Goal: Task Accomplishment & Management: Use online tool/utility

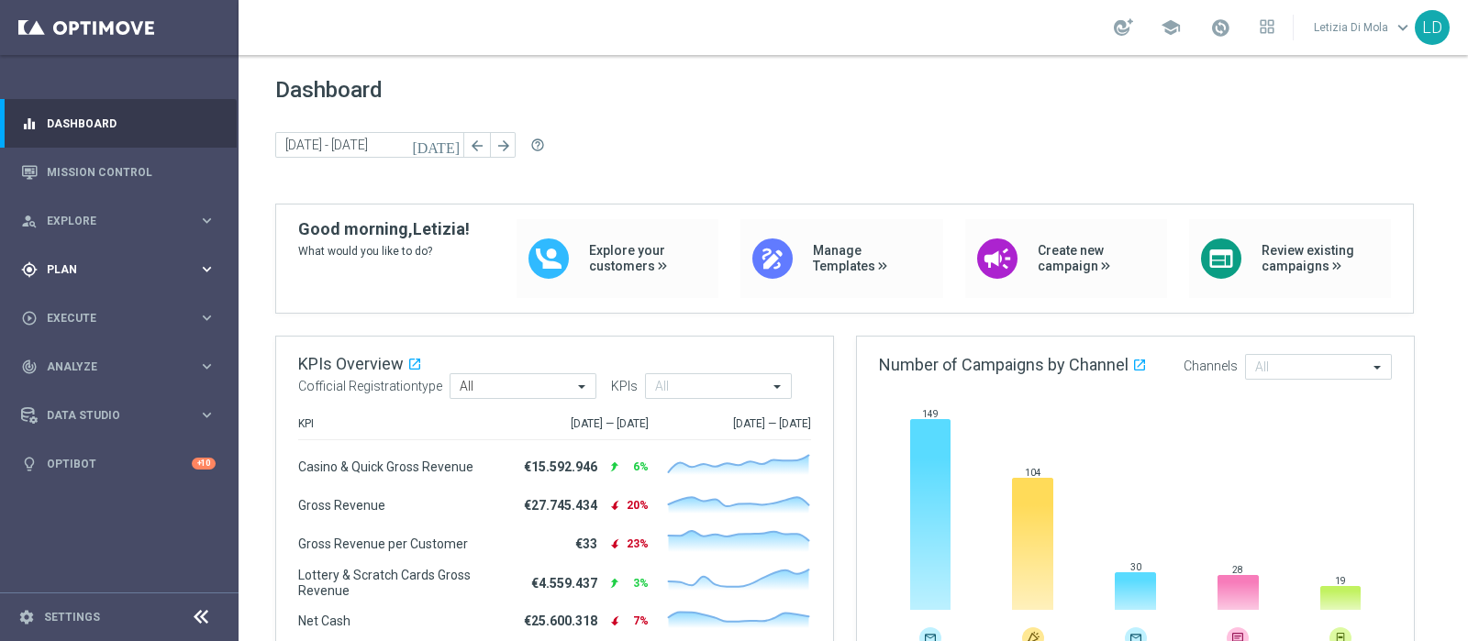
click at [183, 273] on span "Plan" at bounding box center [122, 269] width 151 height 11
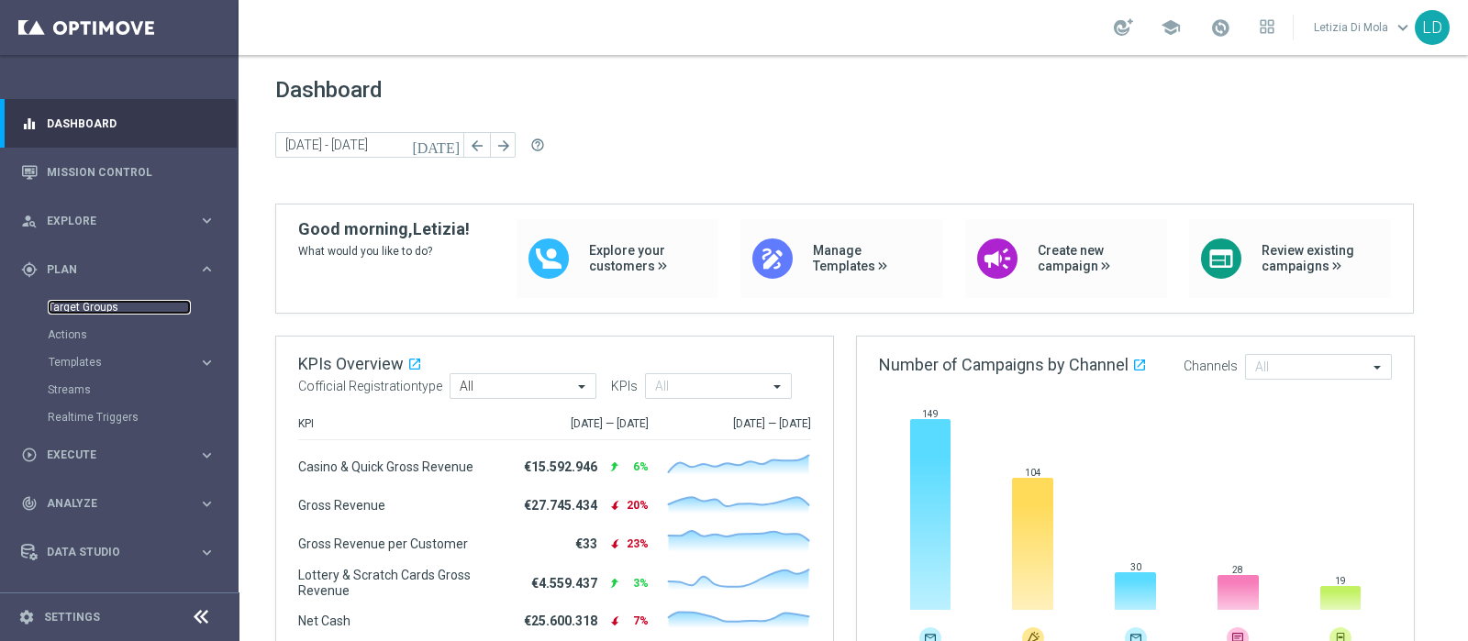
click at [109, 305] on link "Target Groups" at bounding box center [119, 307] width 143 height 15
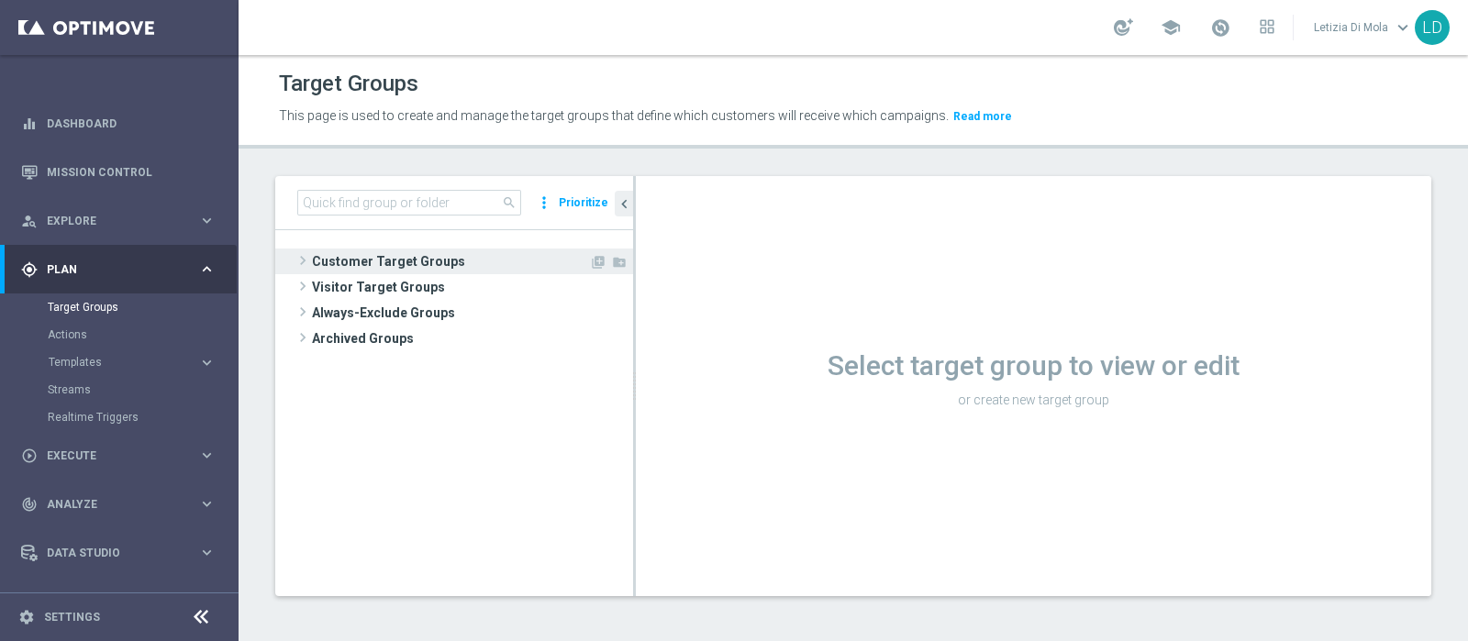
click at [339, 258] on span "Customer Target Groups" at bounding box center [450, 262] width 277 height 26
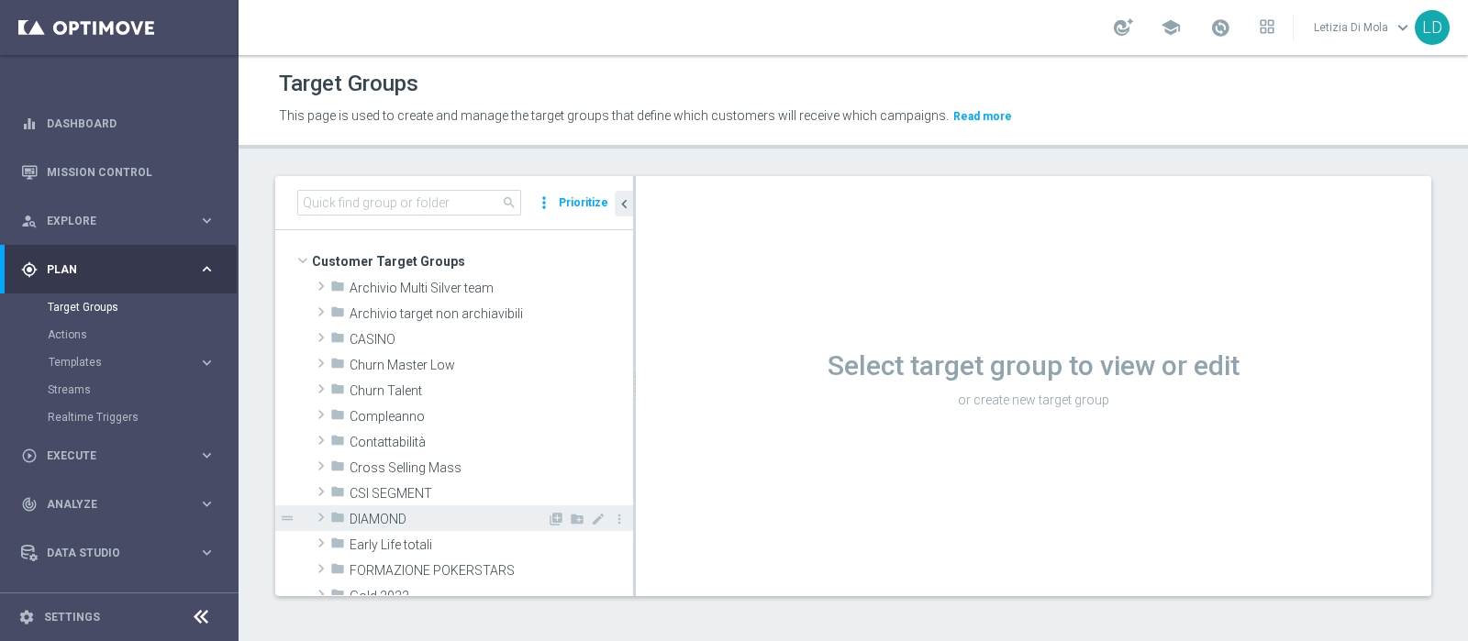
click at [430, 513] on span "DIAMOND" at bounding box center [448, 520] width 197 height 16
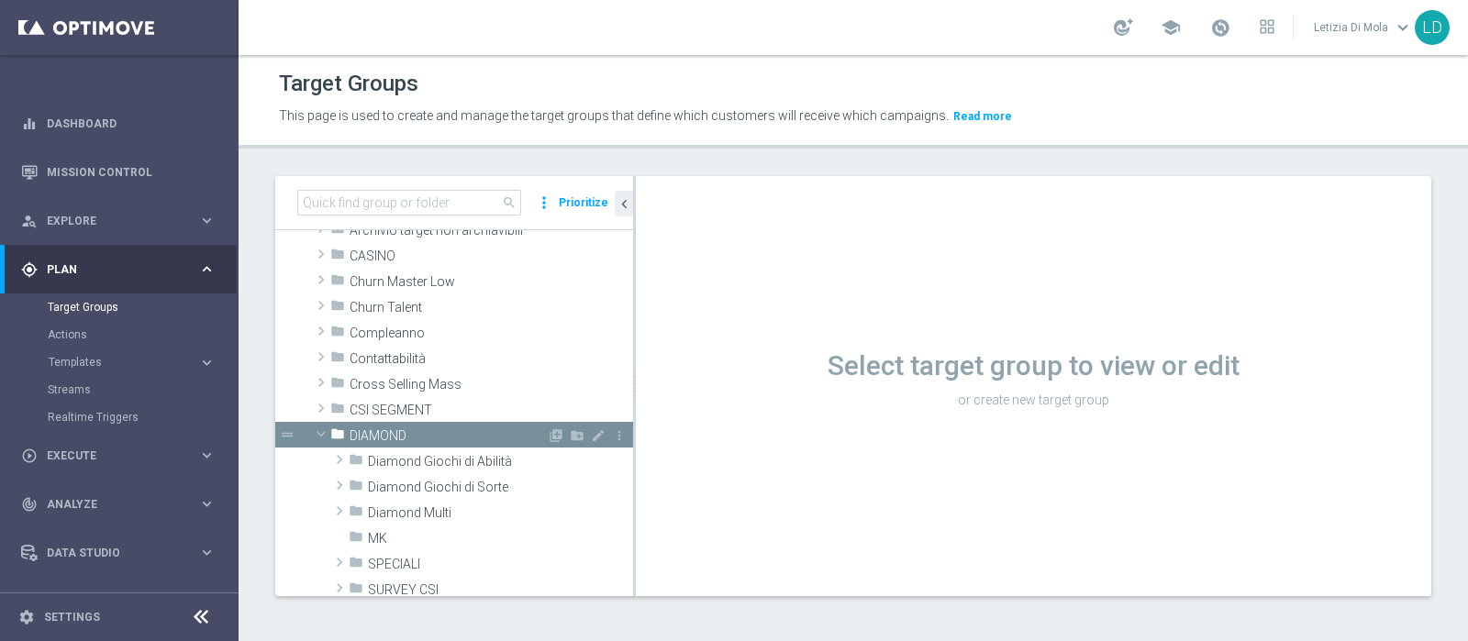
scroll to position [114, 0]
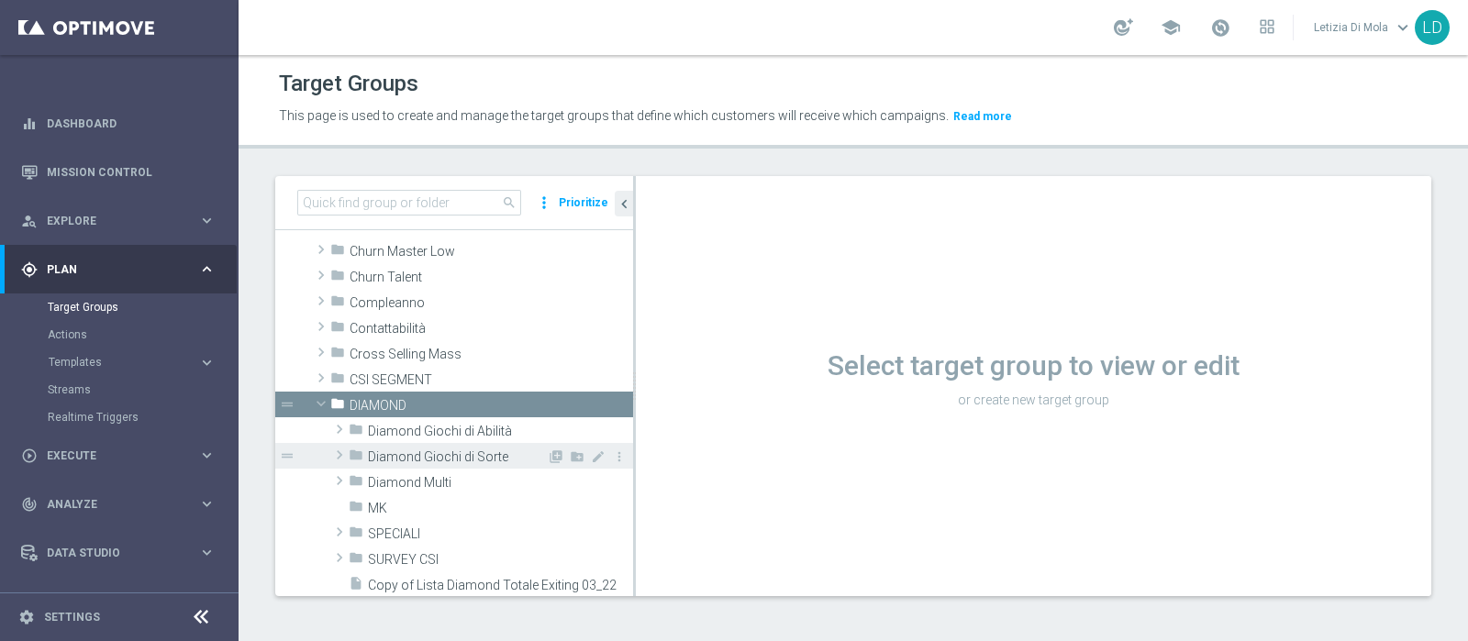
click at [435, 453] on span "Diamond Giochi di Sorte" at bounding box center [457, 458] width 179 height 16
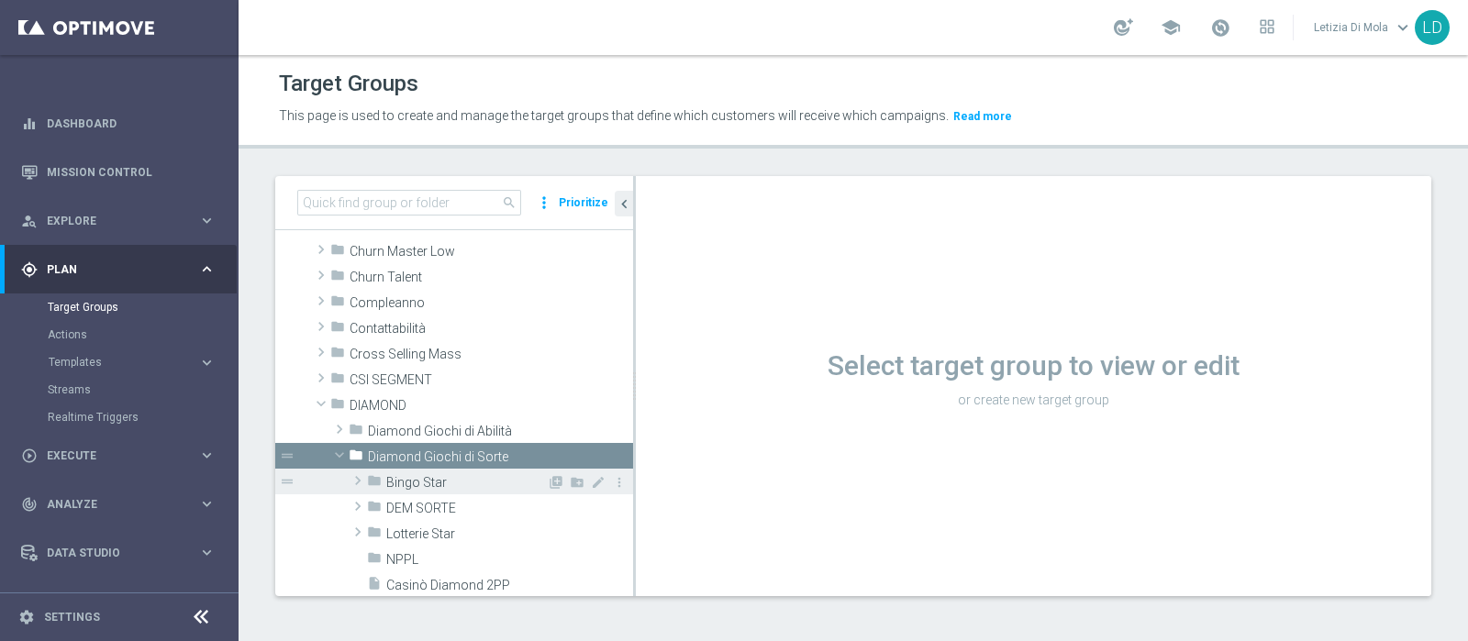
scroll to position [228, 0]
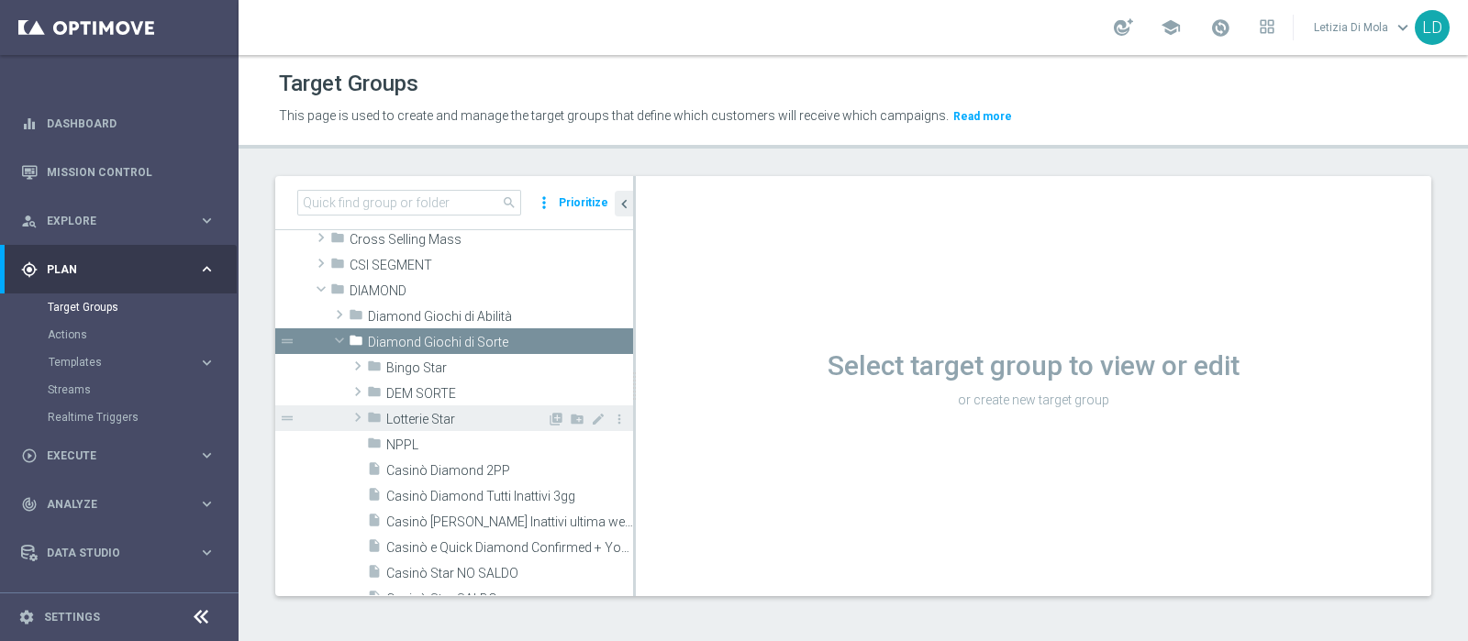
click at [427, 418] on span "Lotterie Star" at bounding box center [466, 420] width 161 height 16
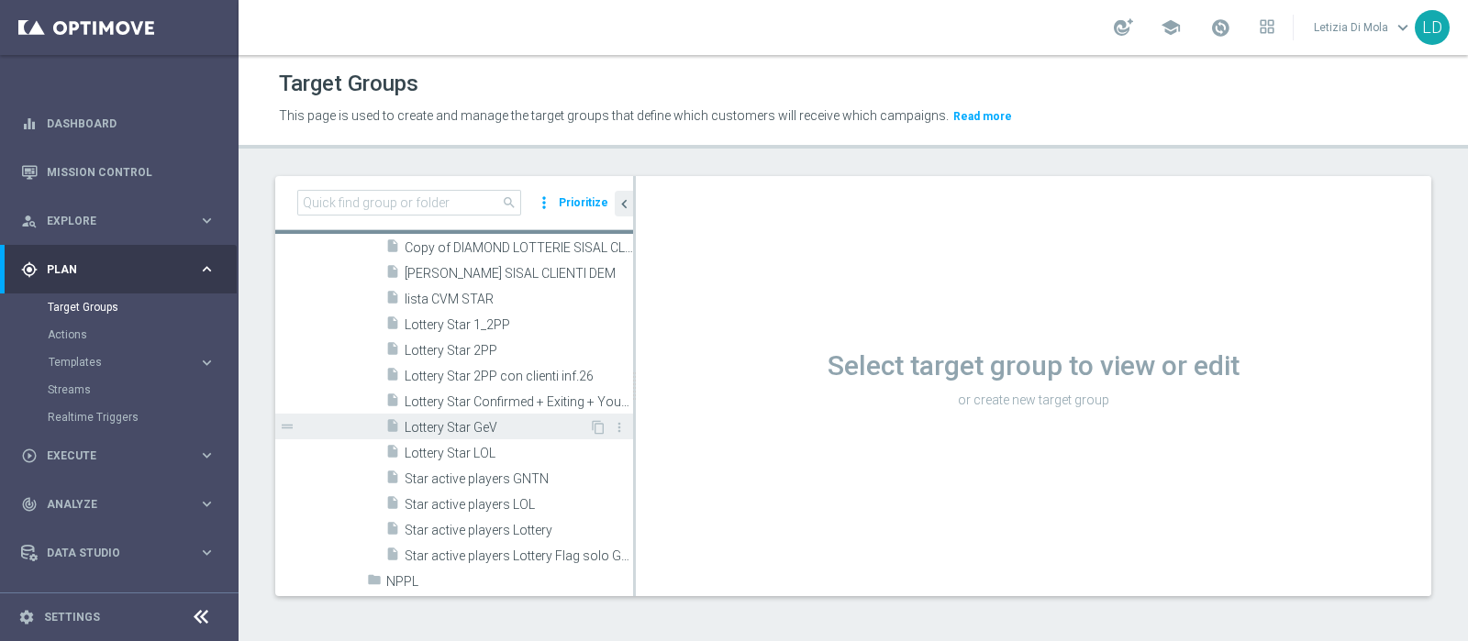
scroll to position [458, 0]
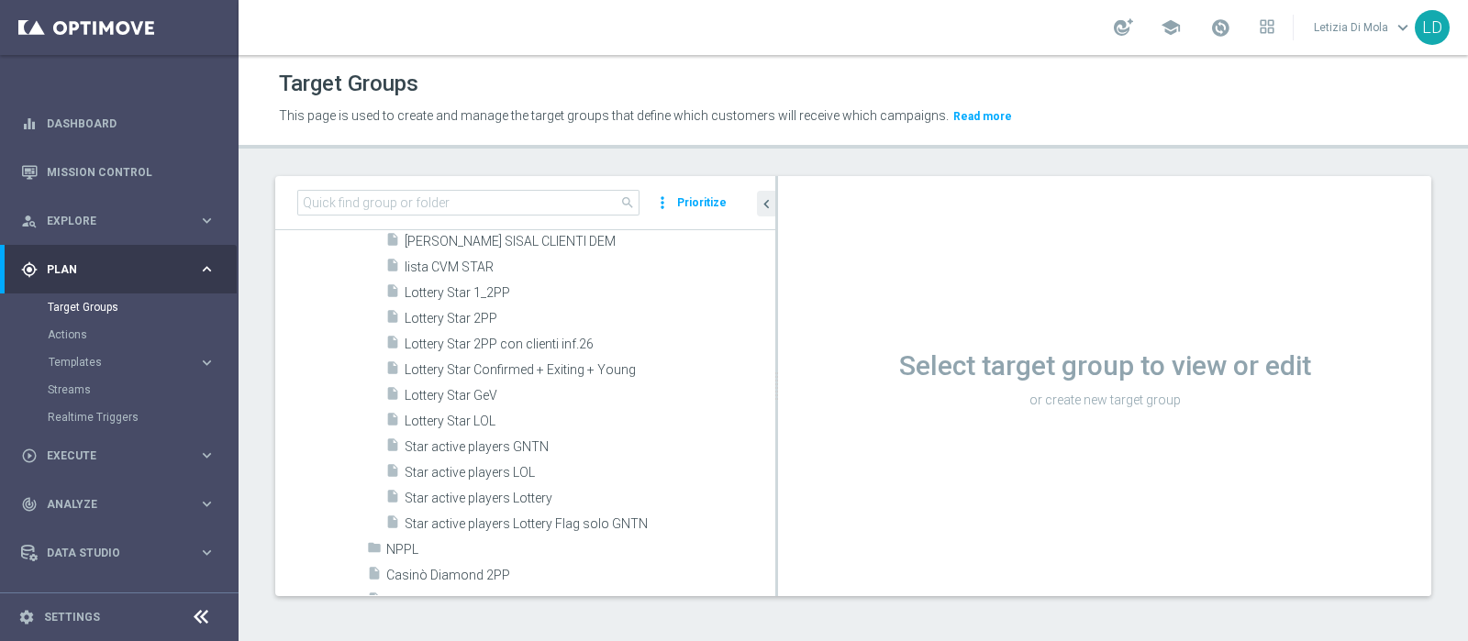
drag, startPoint x: 633, startPoint y: 392, endPoint x: 792, endPoint y: 394, distance: 158.7
click at [792, 394] on as-split "search more_vert Prioritize Customer Target Groups library_add create_new_folder" at bounding box center [853, 386] width 1156 height 420
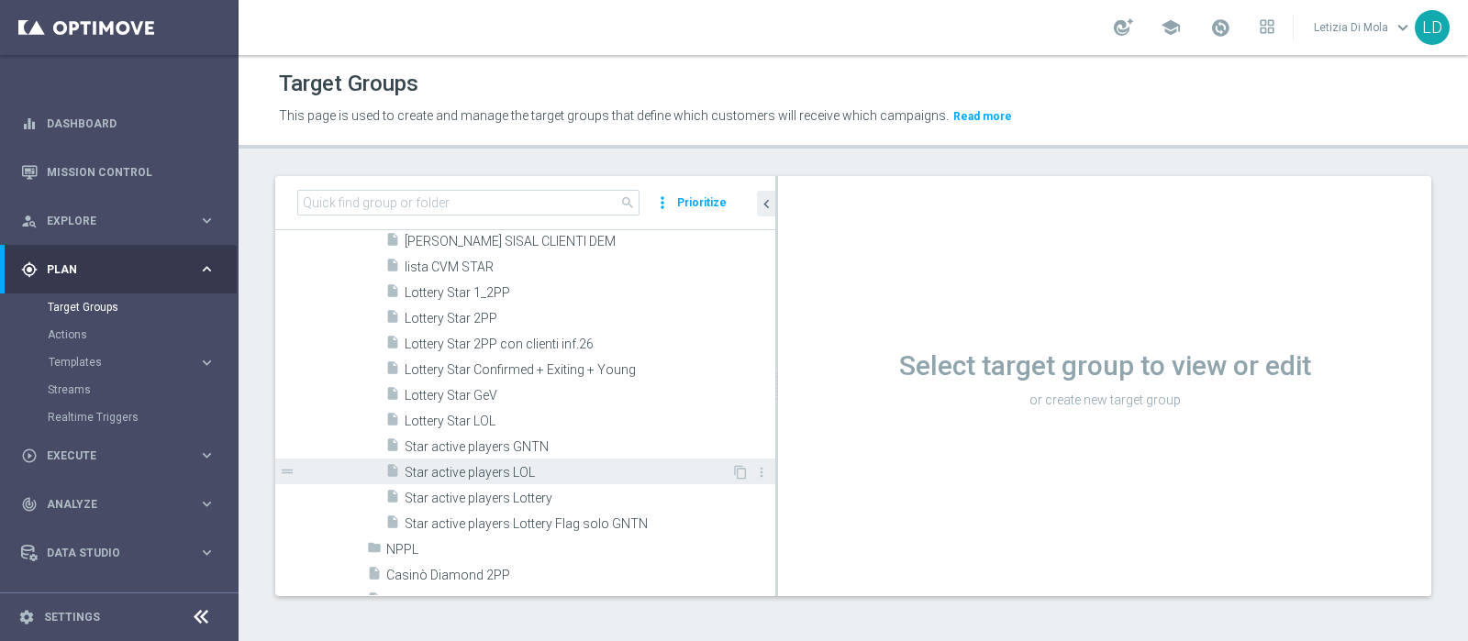
scroll to position [344, 0]
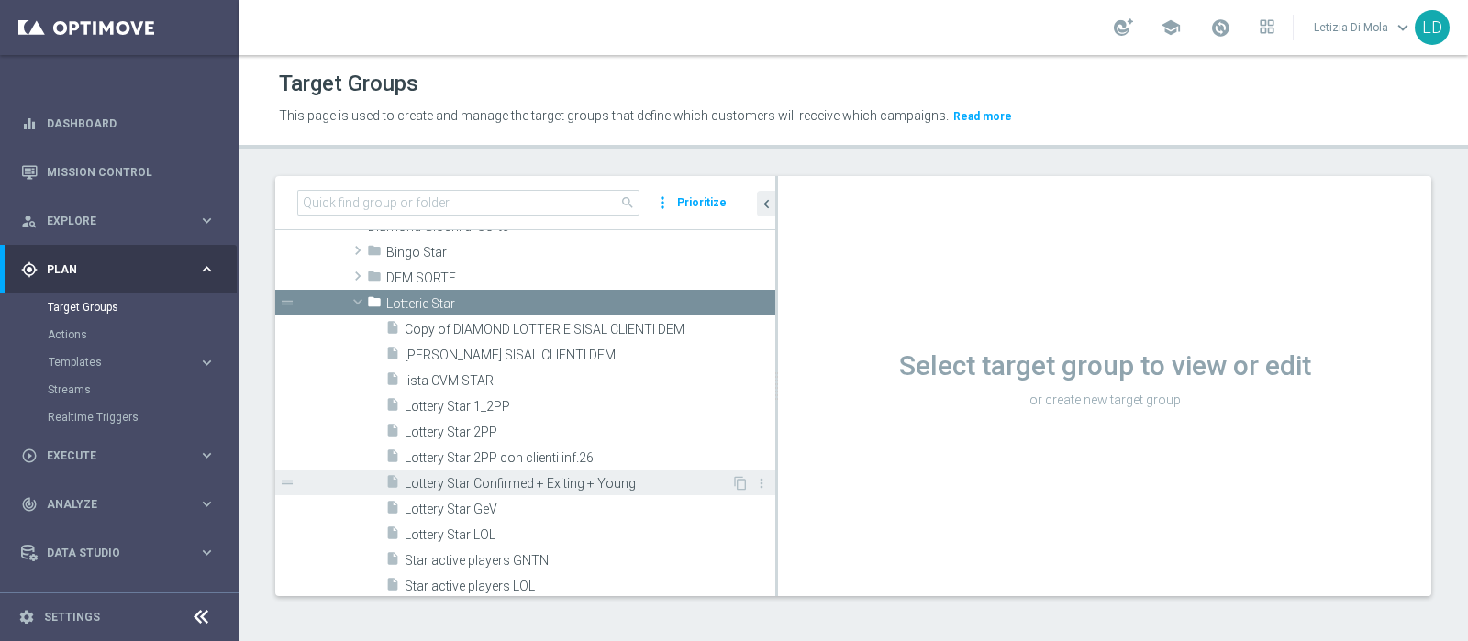
click at [510, 476] on span "Lottery Star Confirmed + Exiting + Young" at bounding box center [568, 484] width 327 height 16
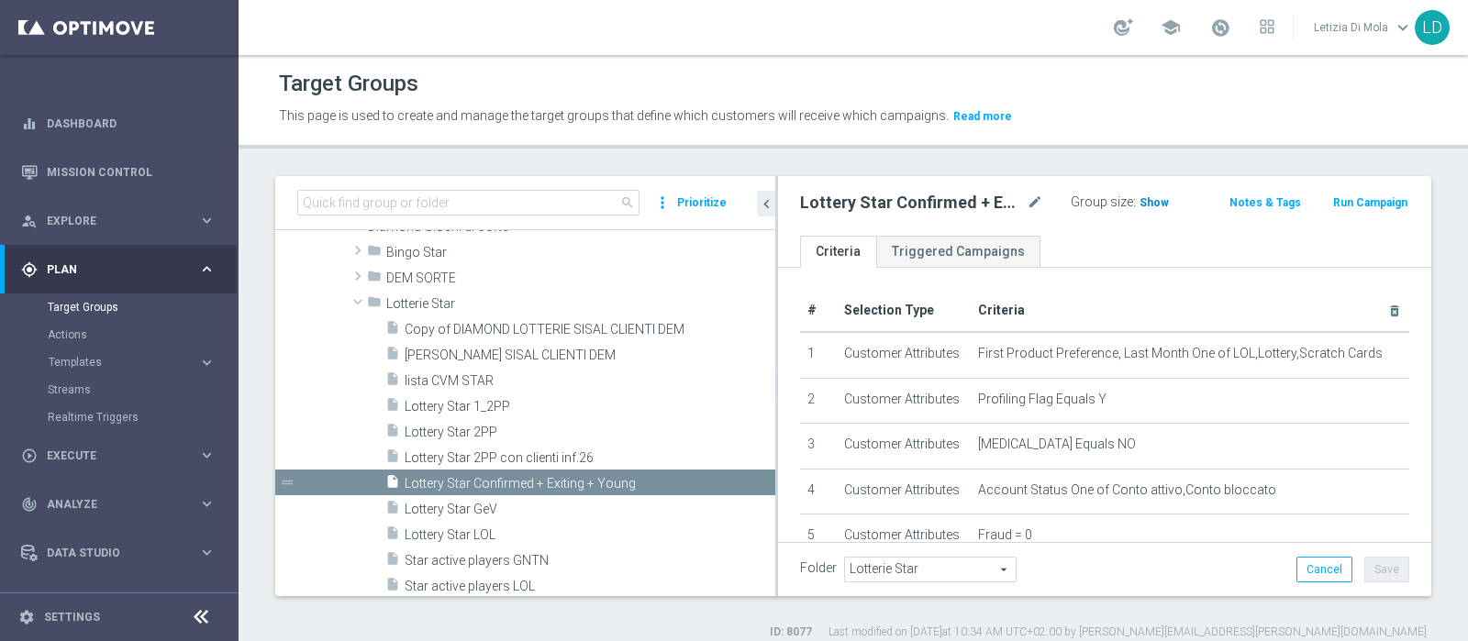
click at [1146, 203] on span "Show" at bounding box center [1154, 202] width 29 height 13
click at [1144, 198] on span "125" at bounding box center [1151, 204] width 23 height 17
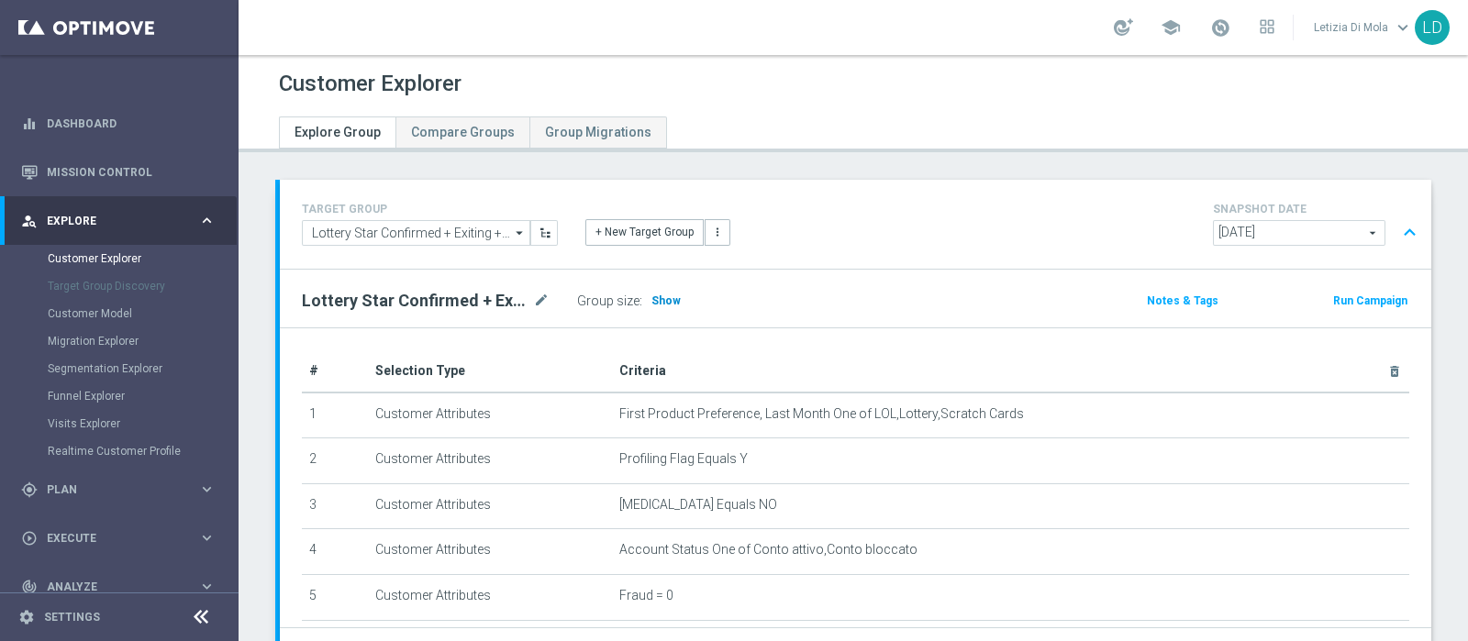
click at [669, 297] on span "Show" at bounding box center [665, 301] width 29 height 13
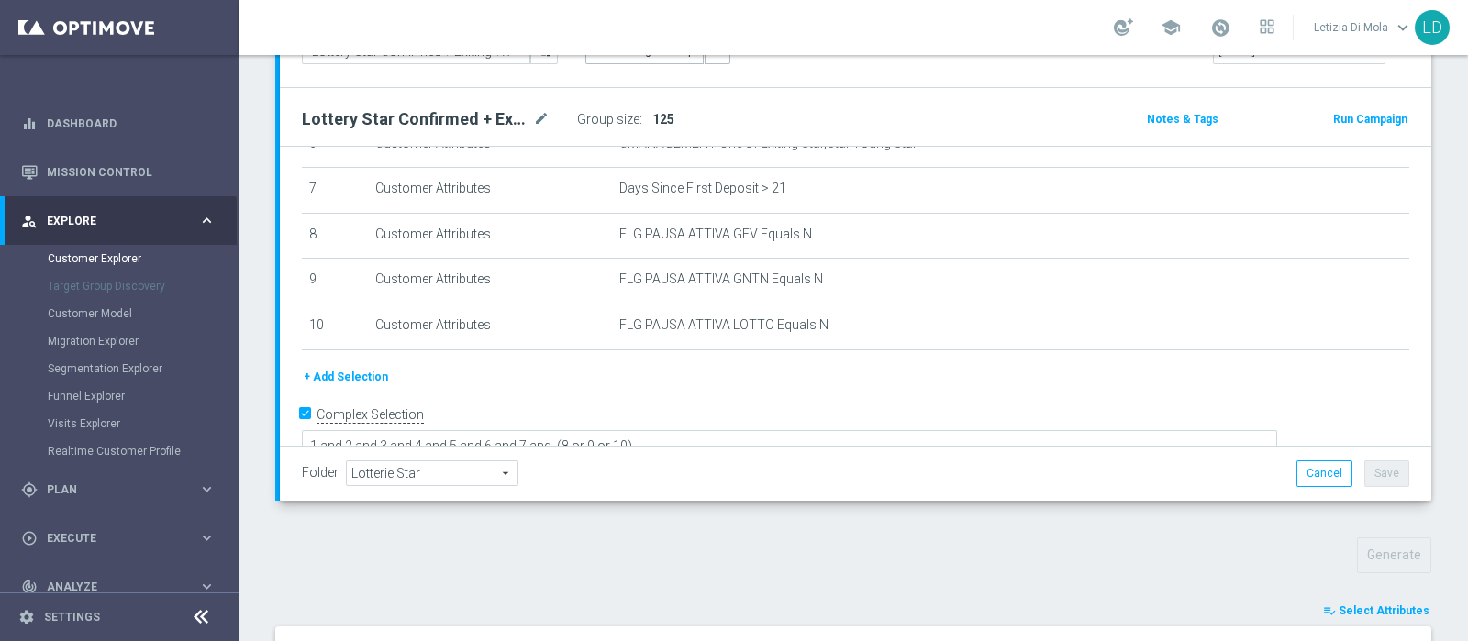
scroll to position [510, 0]
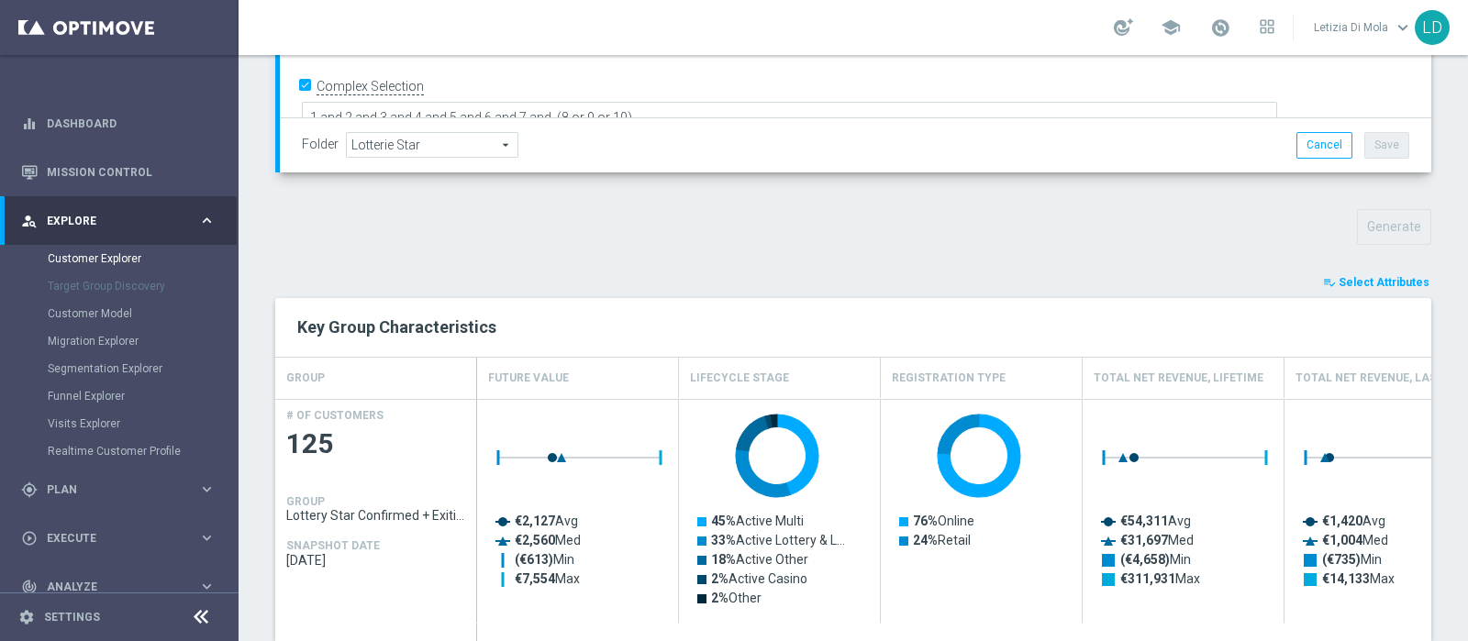
click at [1358, 280] on span "Select Attributes" at bounding box center [1384, 282] width 91 height 13
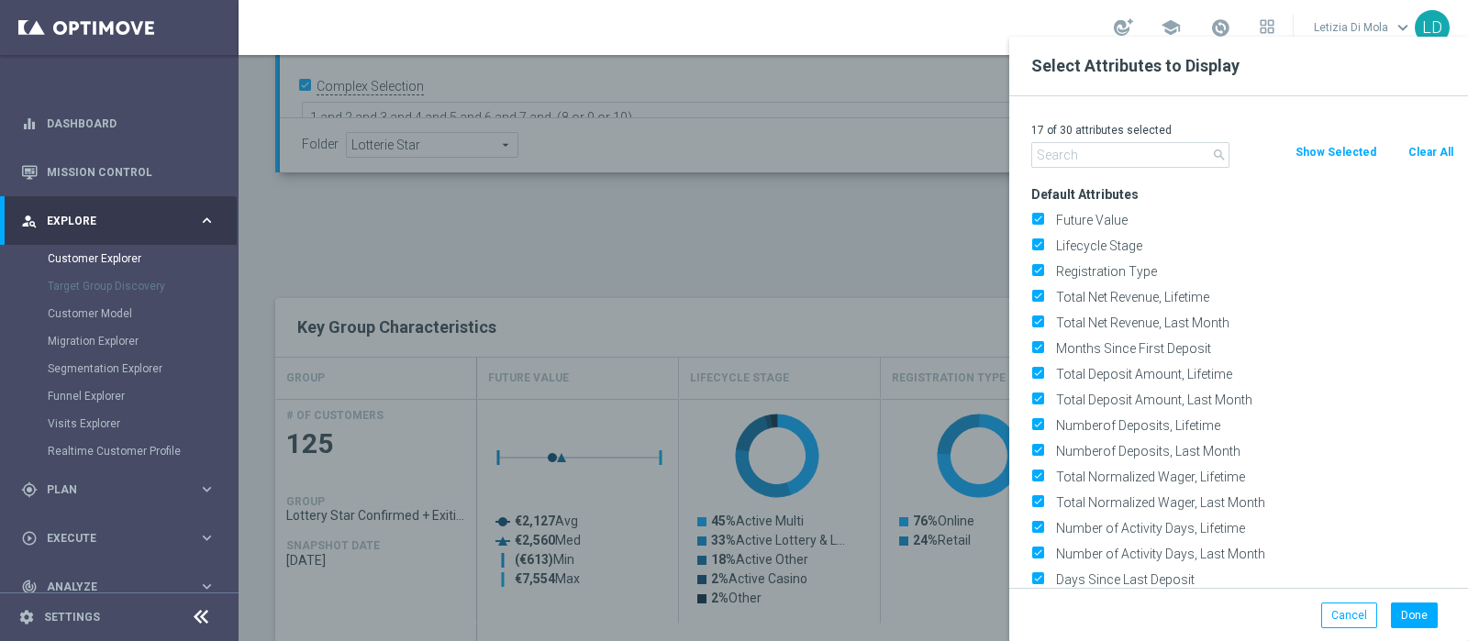
click at [1163, 157] on input "text" at bounding box center [1130, 155] width 198 height 26
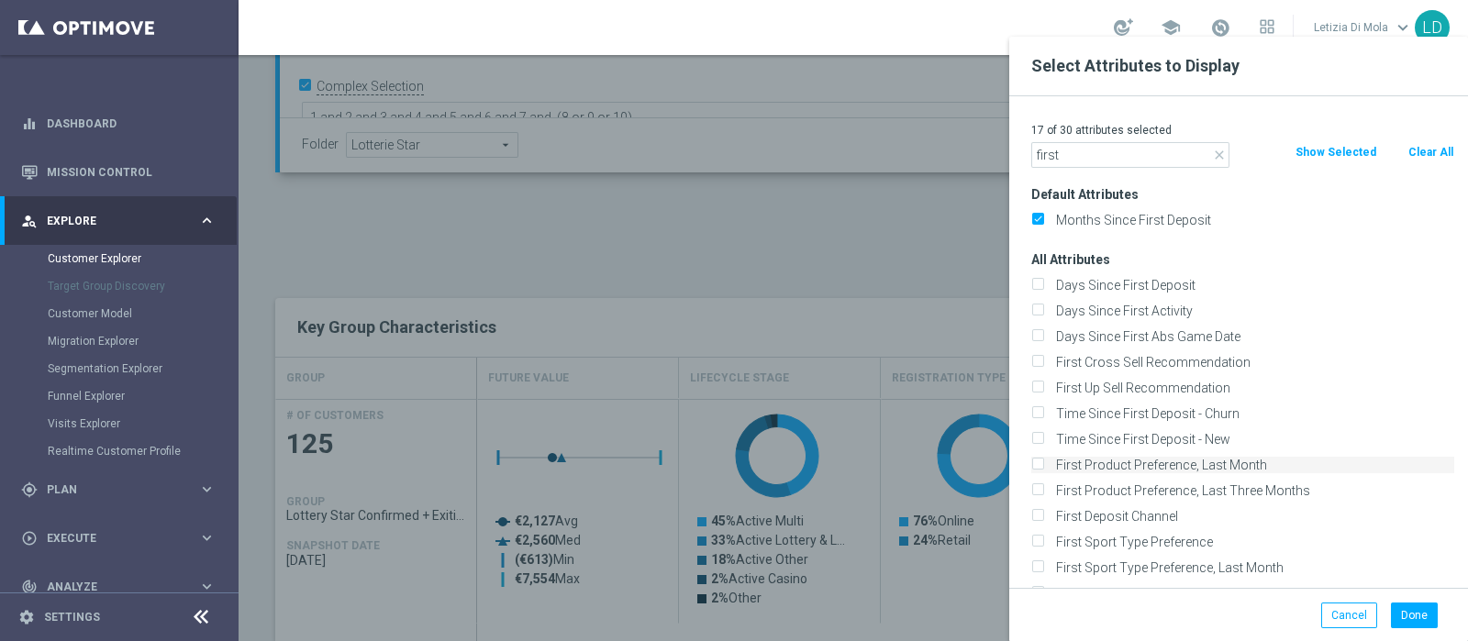
type input "first"
click at [1223, 465] on label "First Product Preference, Last Month" at bounding box center [1252, 465] width 405 height 17
click at [1043, 465] on input "First Product Preference, Last Month" at bounding box center [1037, 468] width 12 height 12
checkbox input "true"
click at [1420, 617] on button "Done" at bounding box center [1414, 616] width 47 height 26
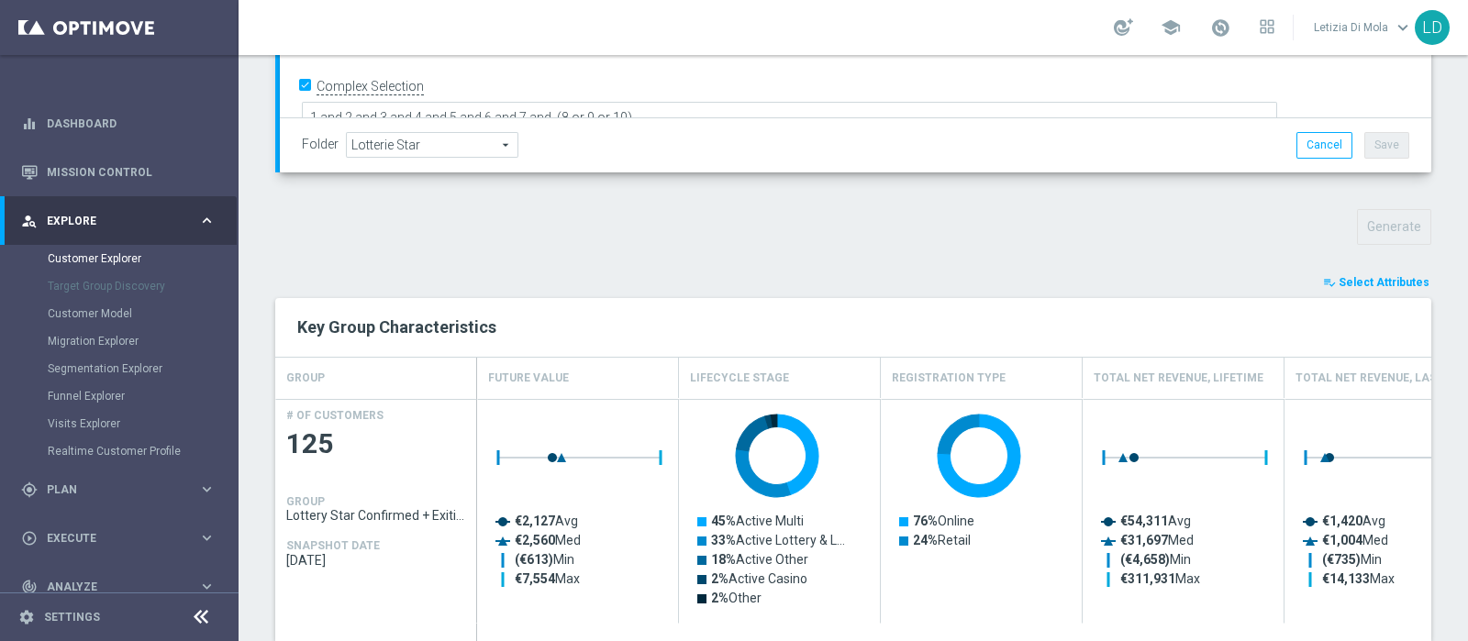
click at [1385, 273] on button "playlist_add_check Select Attributes" at bounding box center [1376, 283] width 110 height 20
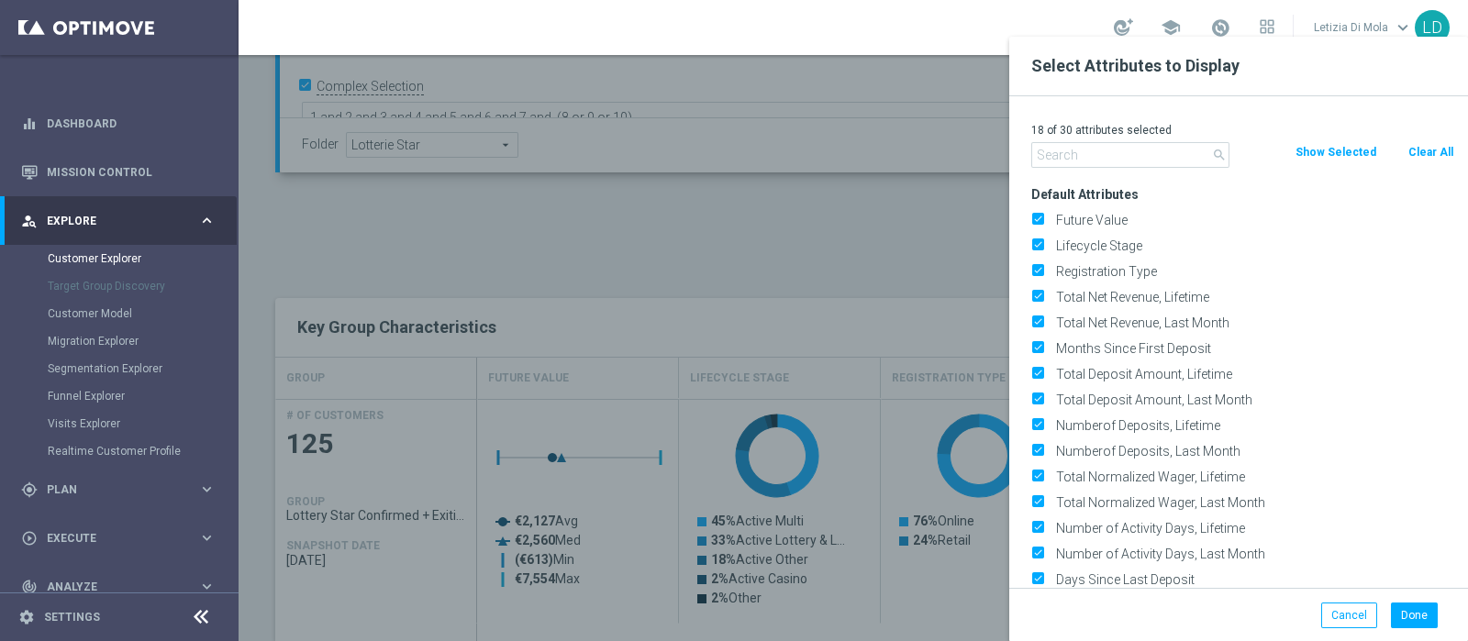
click at [1130, 155] on input "text" at bounding box center [1130, 155] width 198 height 26
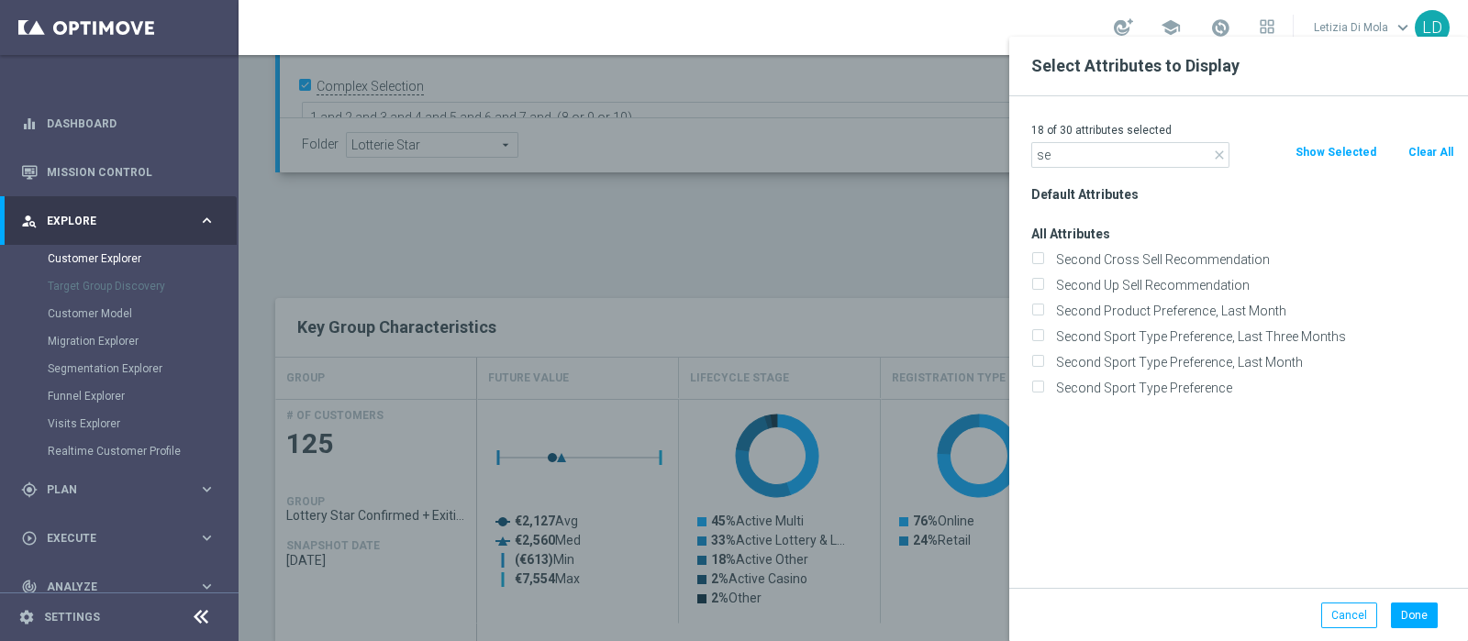
type input "s"
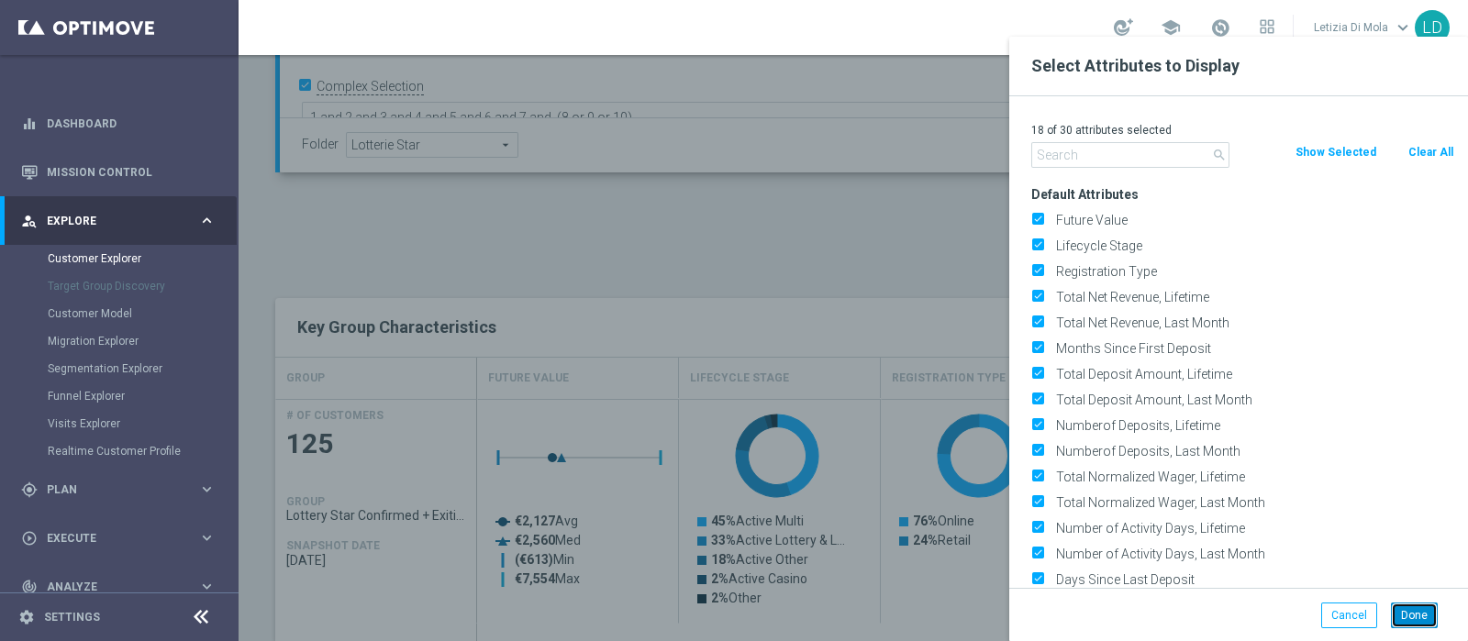
click at [1413, 617] on button "Done" at bounding box center [1414, 616] width 47 height 26
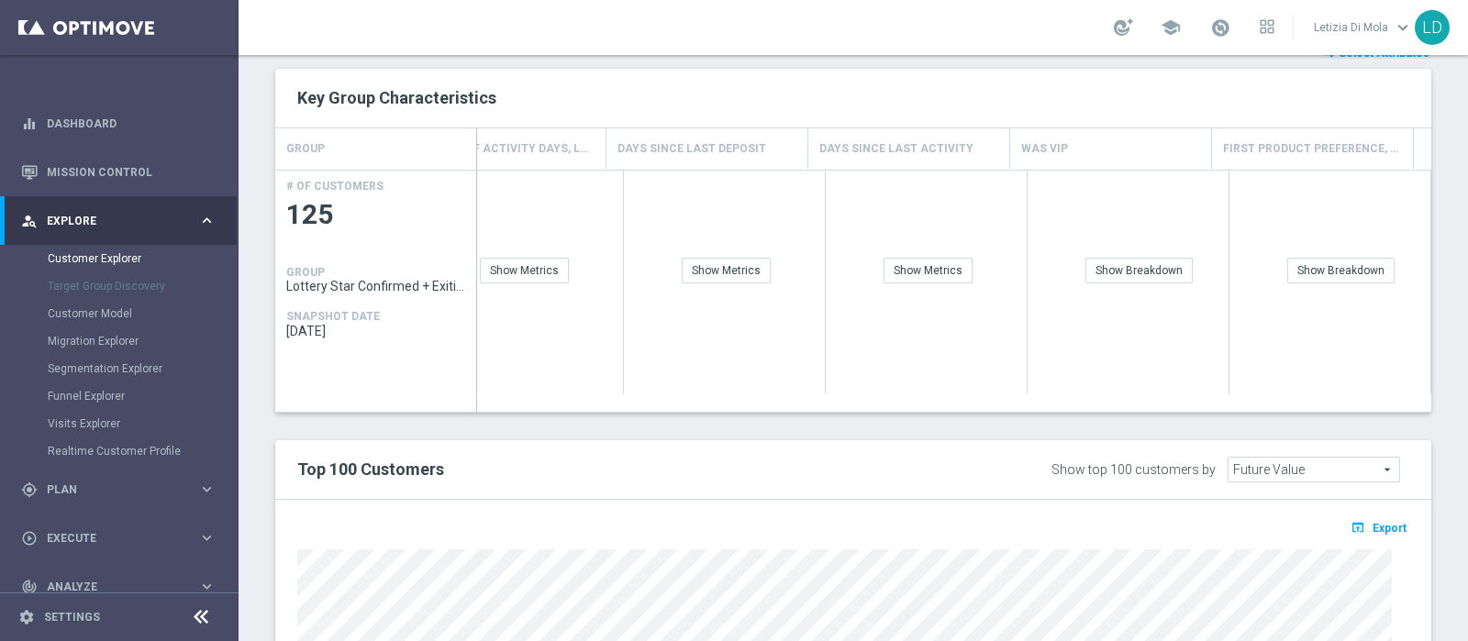
scroll to position [1089, 0]
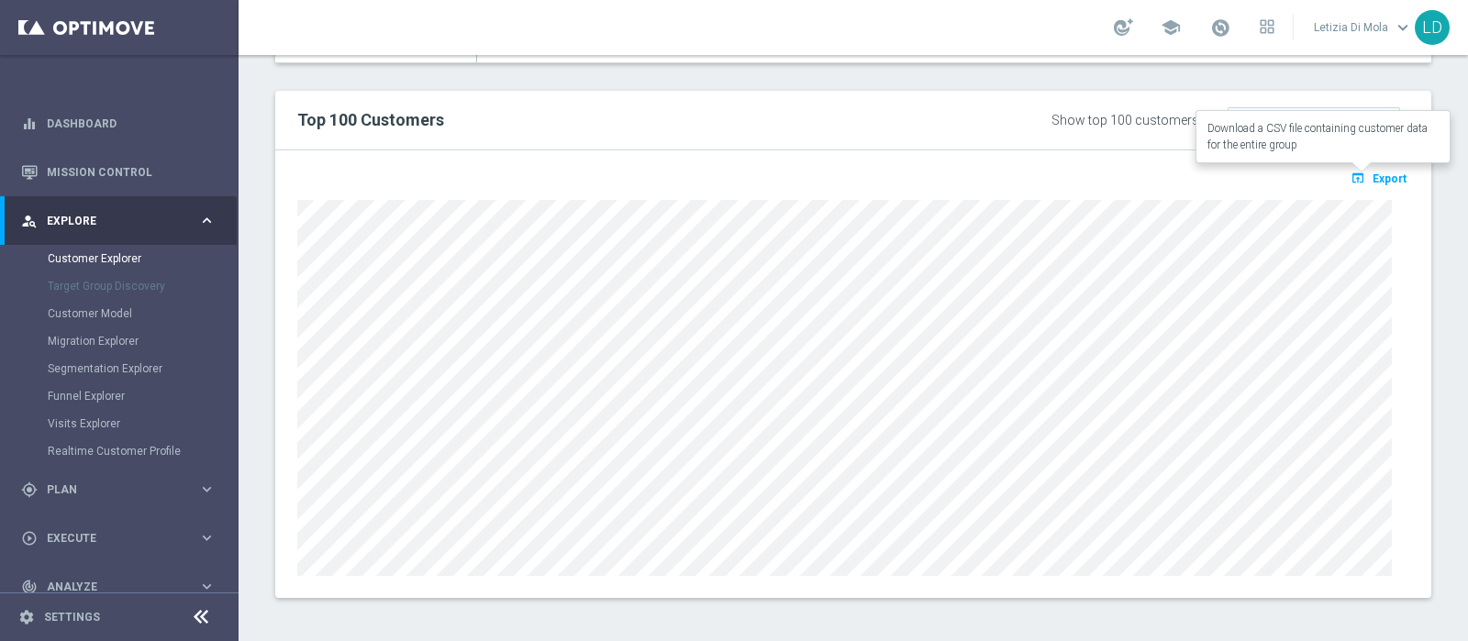
click at [1373, 172] on span "Export" at bounding box center [1390, 178] width 34 height 13
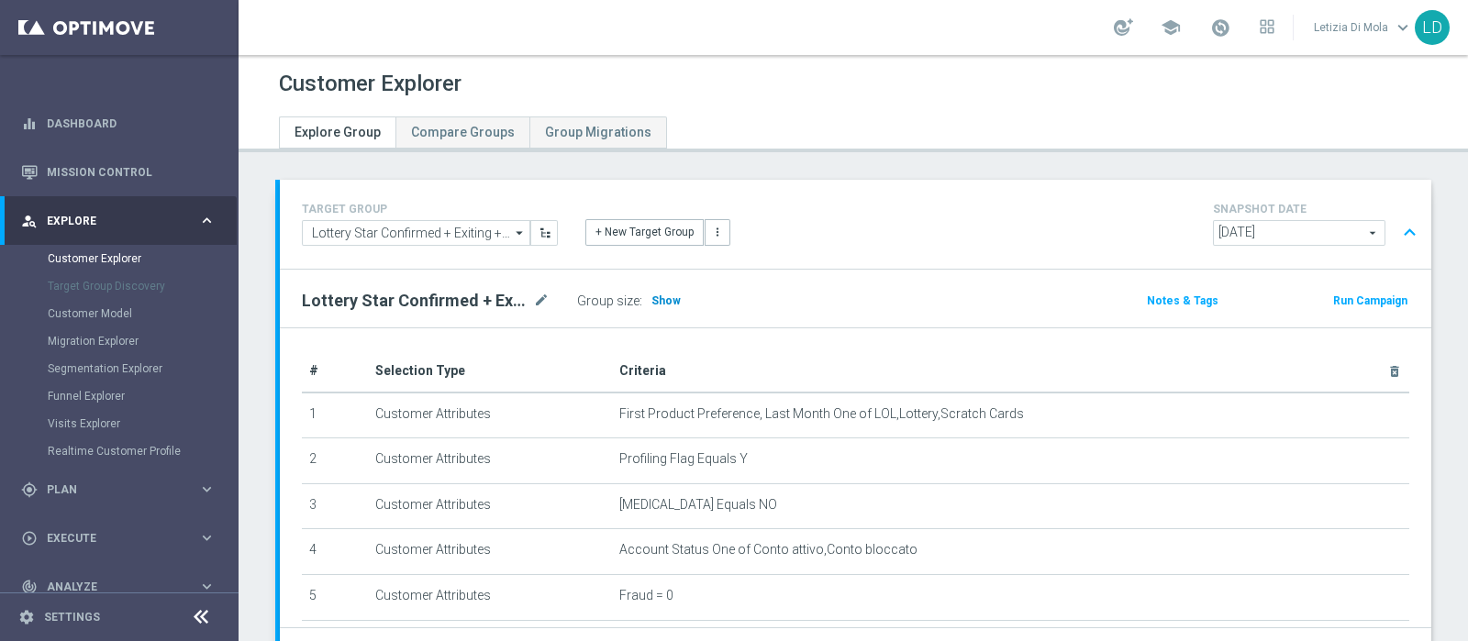
click at [654, 295] on span "Show" at bounding box center [665, 301] width 29 height 13
click at [1225, 20] on span at bounding box center [1220, 27] width 20 height 20
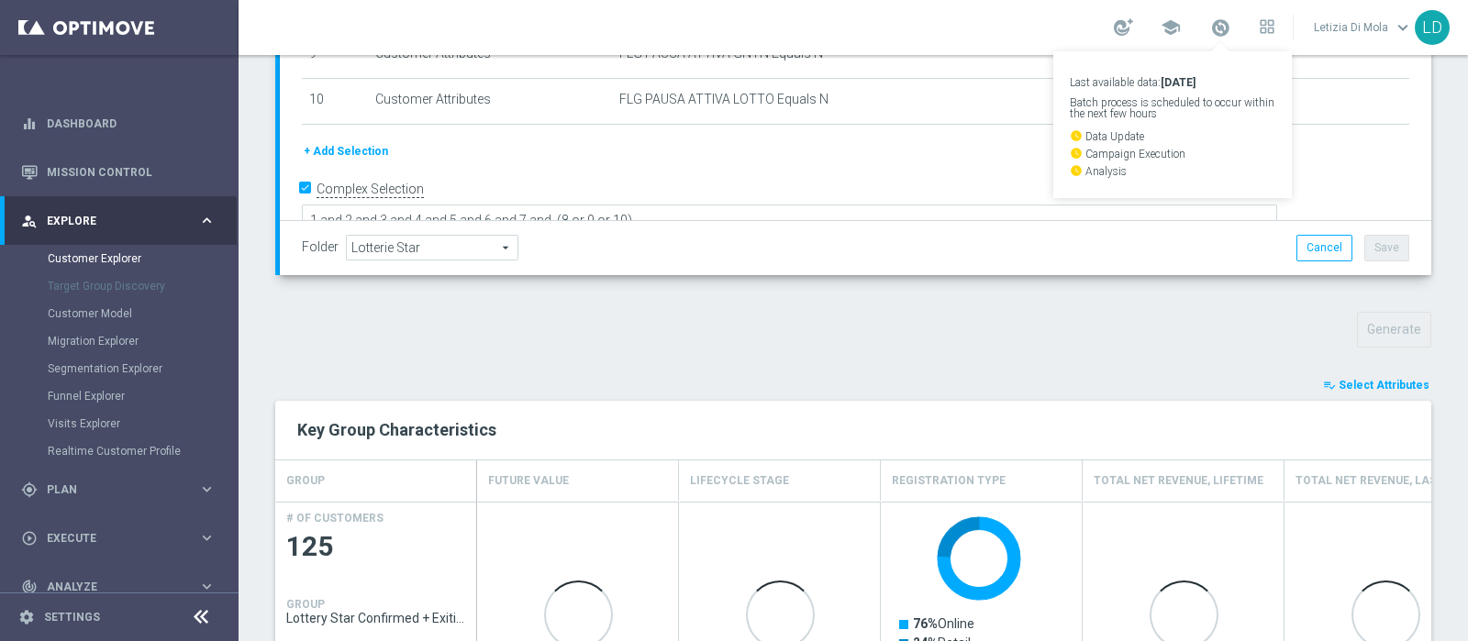
scroll to position [685, 0]
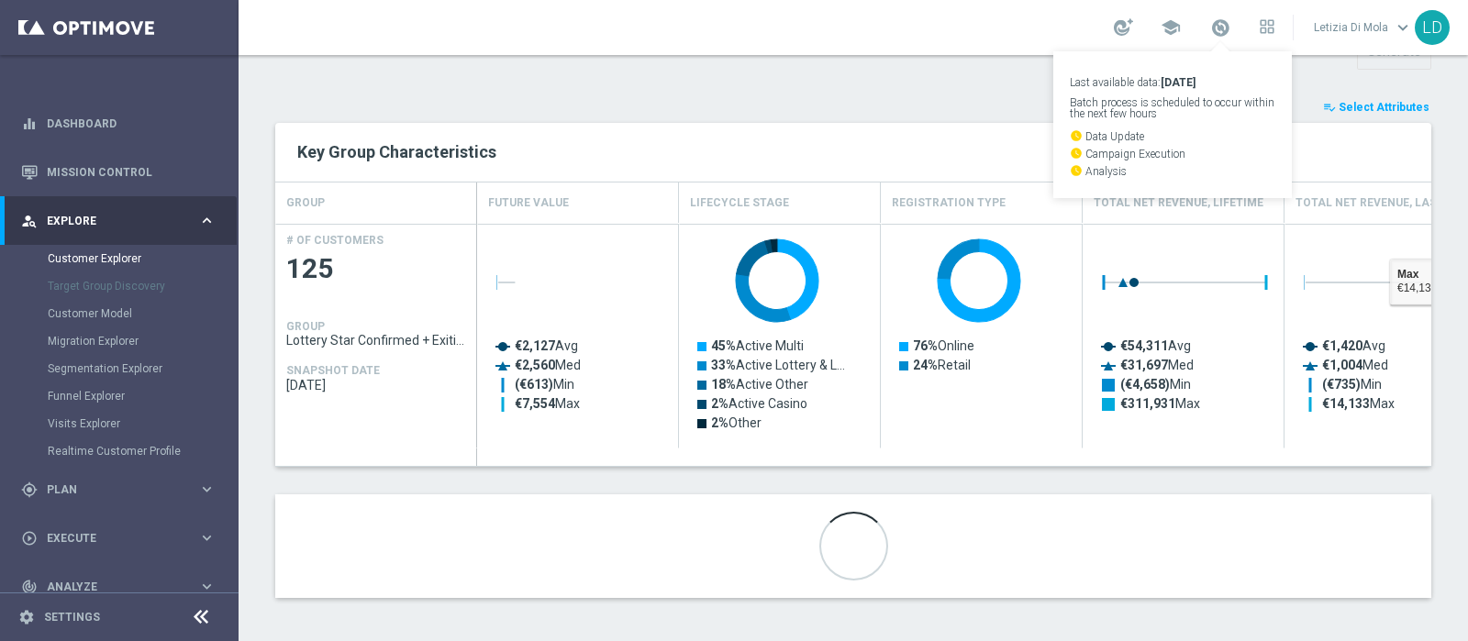
click at [1379, 104] on span "Select Attributes" at bounding box center [1384, 107] width 91 height 13
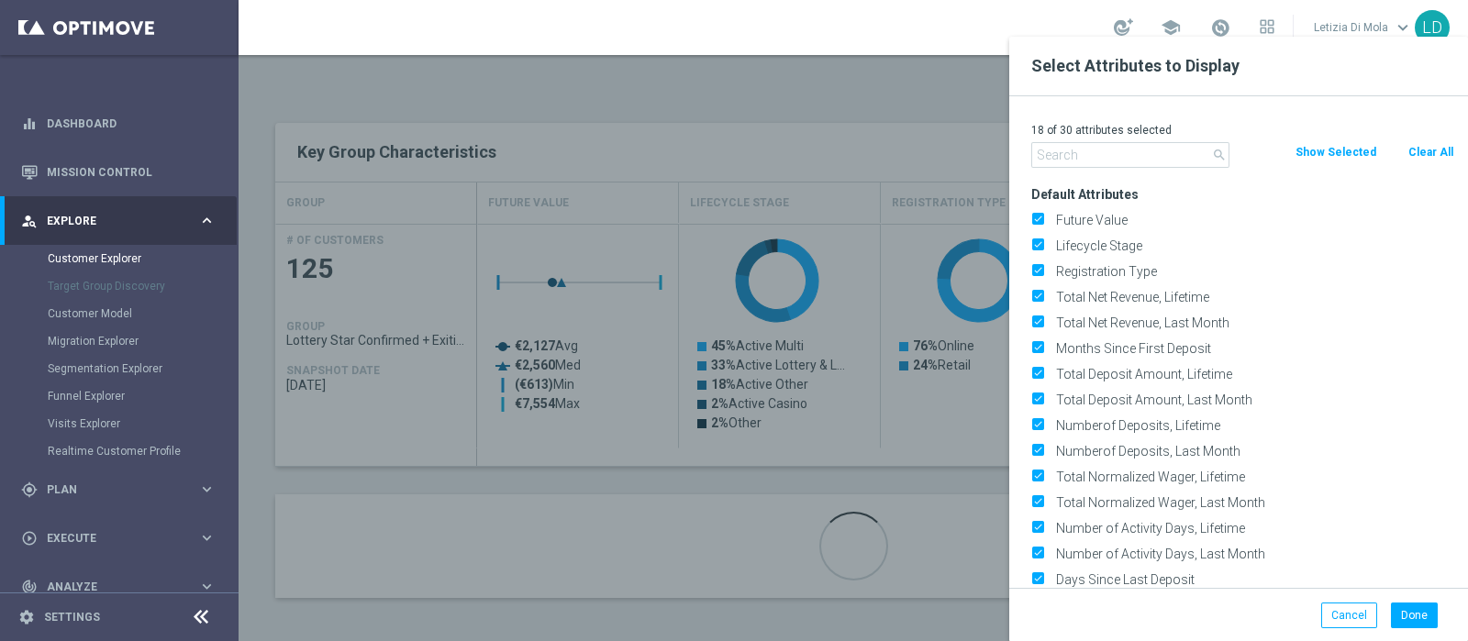
click at [881, 106] on div at bounding box center [973, 357] width 1468 height 641
drag, startPoint x: 714, startPoint y: 445, endPoint x: 798, endPoint y: 446, distance: 84.4
click at [791, 448] on div at bounding box center [973, 357] width 1468 height 641
click at [1363, 619] on button "Cancel" at bounding box center [1349, 616] width 56 height 26
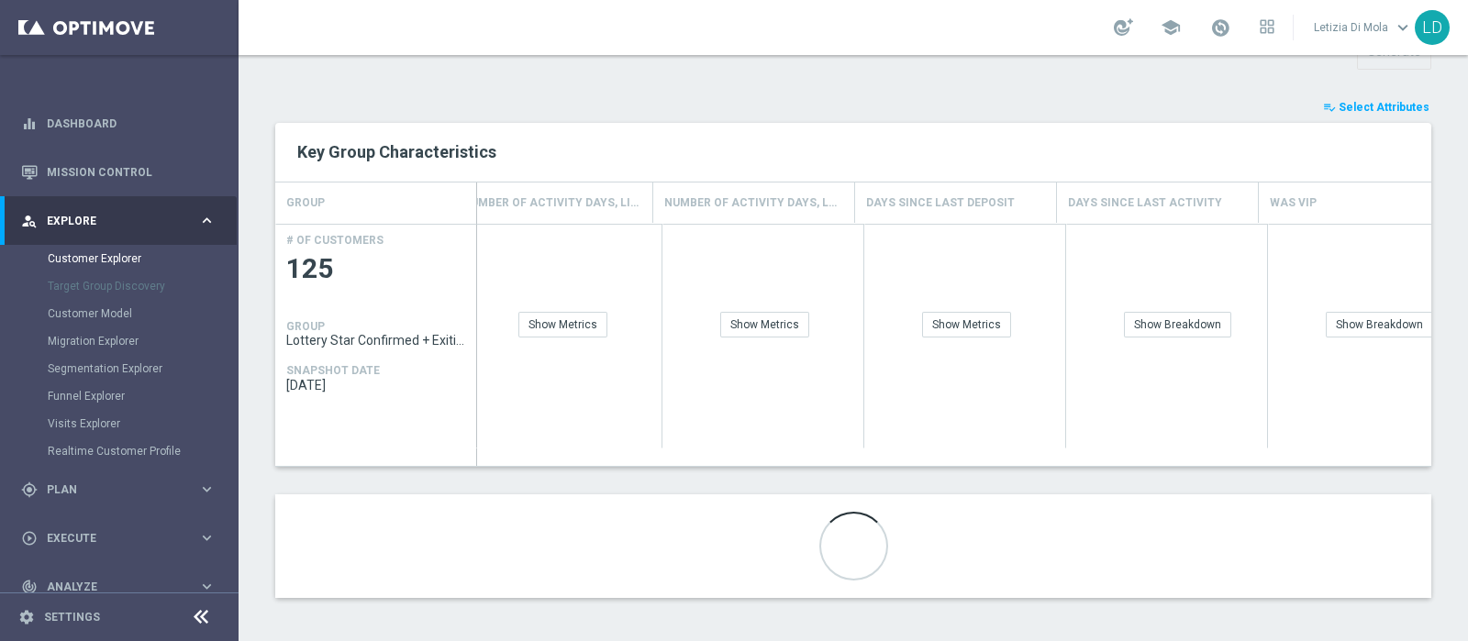
scroll to position [0, 2697]
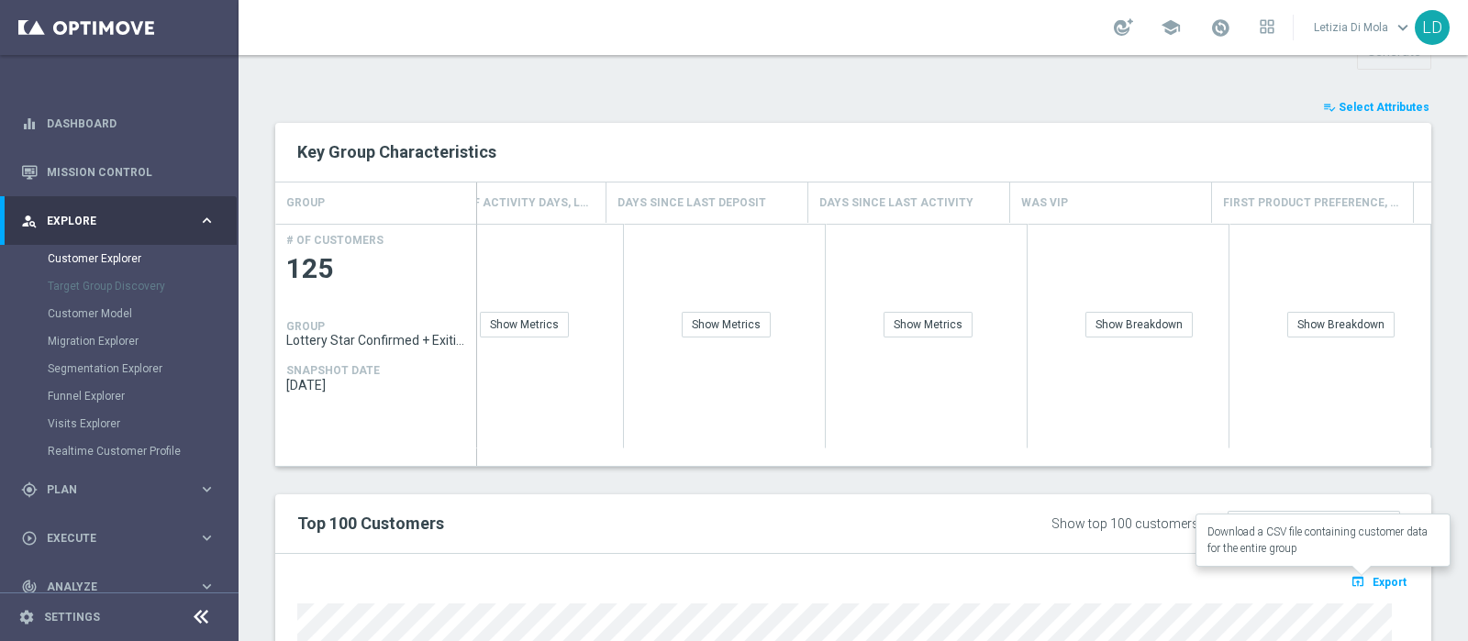
click at [1355, 584] on button "open_in_browser Export" at bounding box center [1378, 582] width 61 height 24
